Goal: Check status

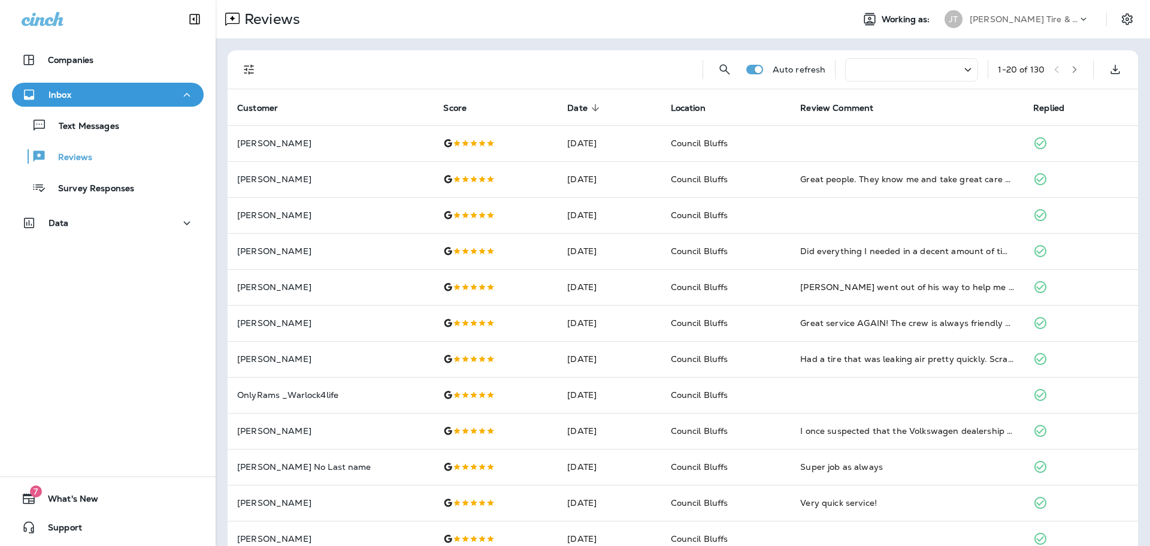
click at [35, 340] on div "Companies Inbox Text Messages Reviews Survey Responses Data 7 What's New Support" at bounding box center [108, 273] width 216 height 546
